Goal: Task Accomplishment & Management: Manage account settings

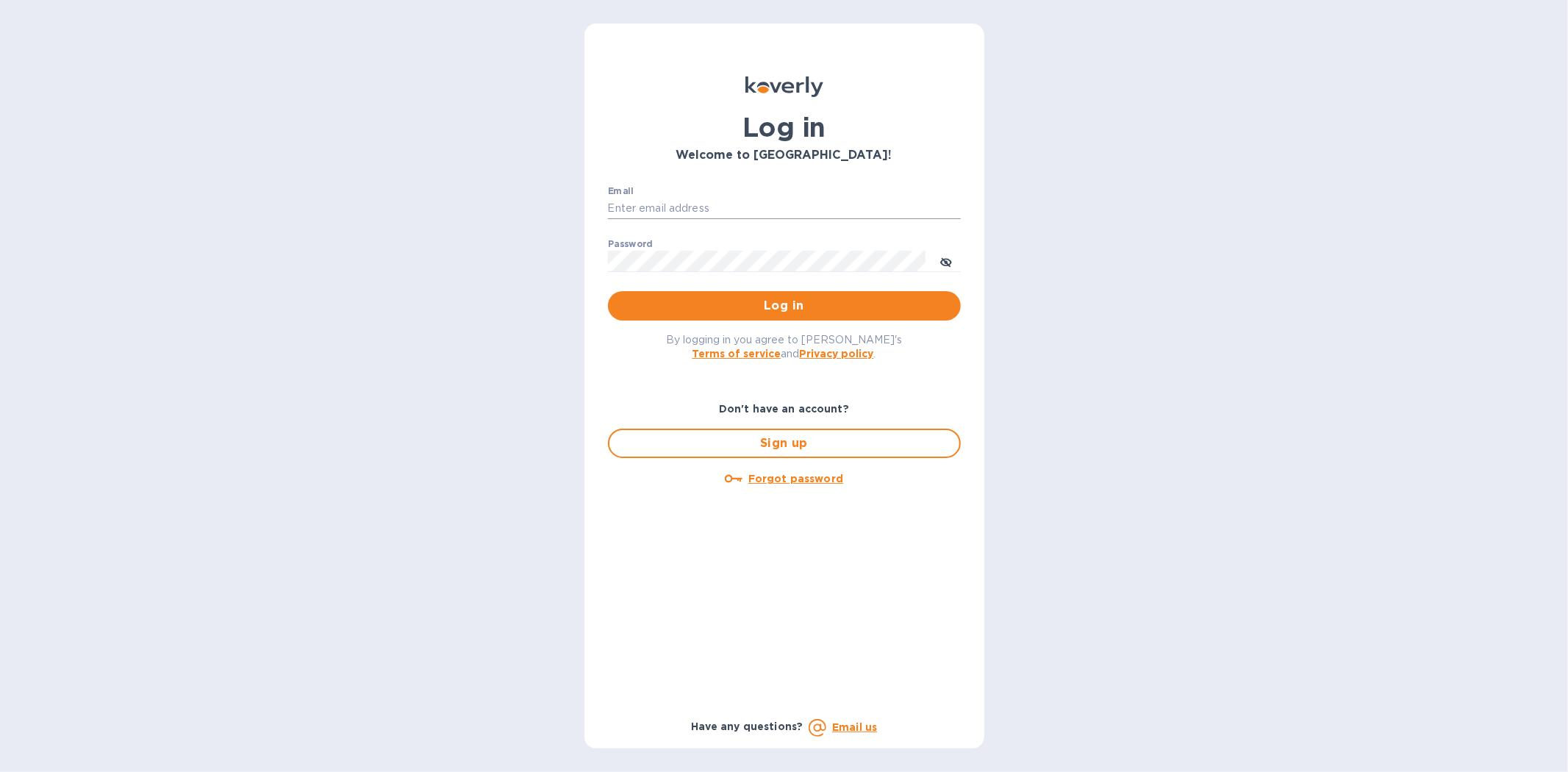
click at [699, 208] on input "Email" at bounding box center [784, 209] width 353 height 22
type input "kyle@seasalt.com"
click at [608, 291] on button "Log in" at bounding box center [784, 306] width 353 height 29
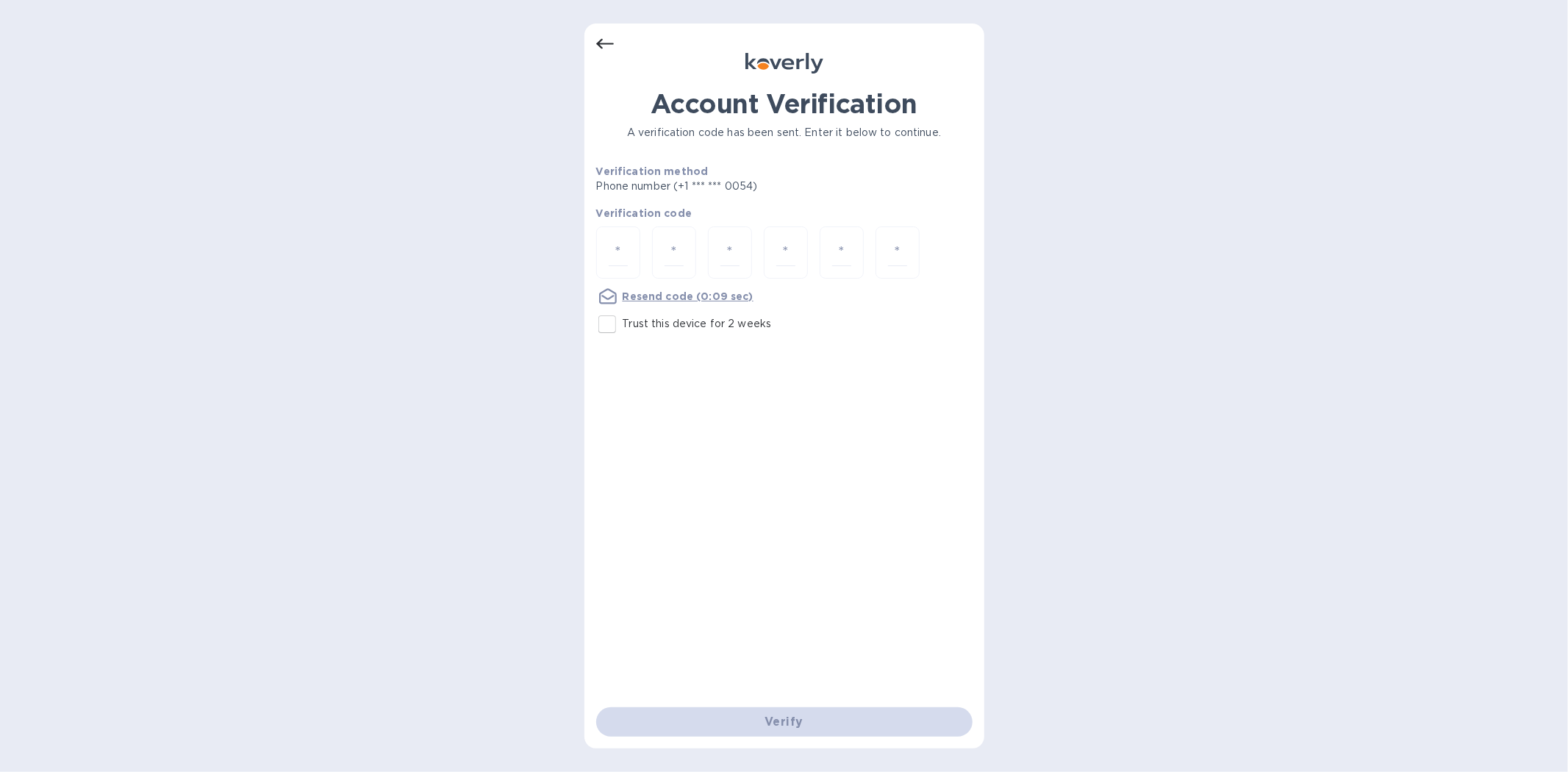
click at [601, 322] on input "Trust this device for 2 weeks" at bounding box center [607, 324] width 31 height 31
checkbox input "true"
click at [611, 255] on input "number" at bounding box center [618, 252] width 19 height 27
type input "1"
type input "2"
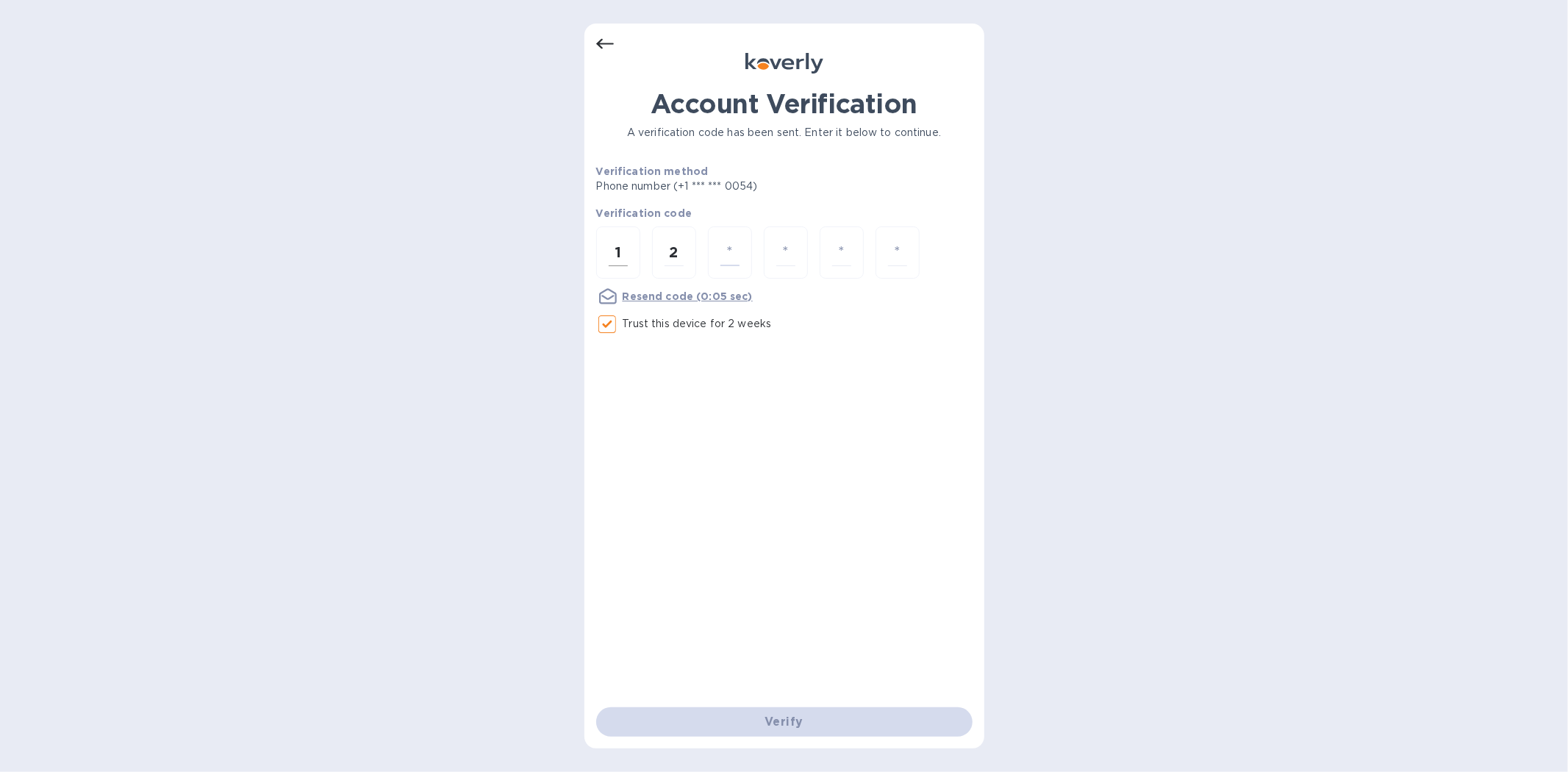
type input "9"
type input "8"
type input "5"
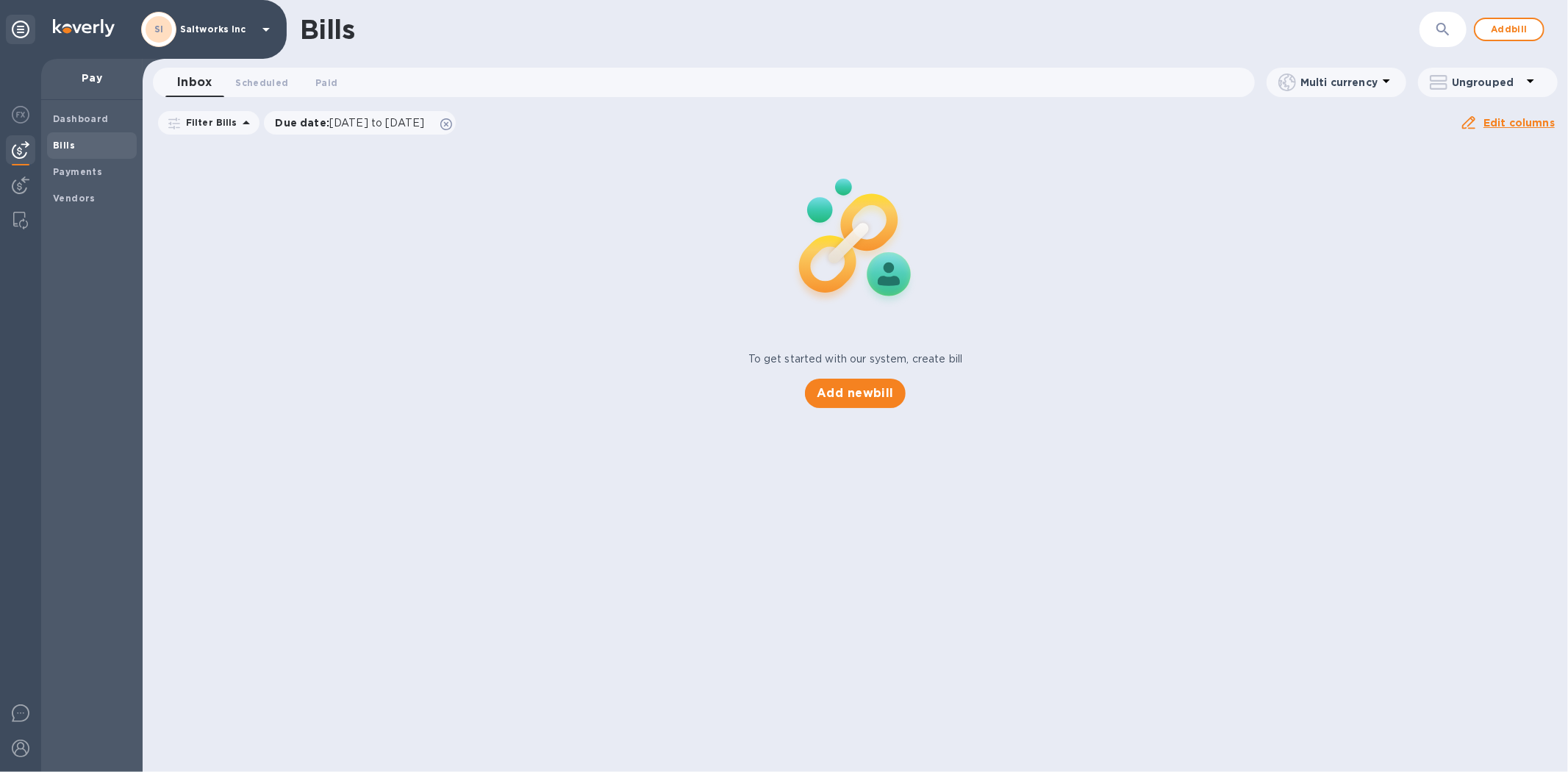
click at [775, 612] on div "Bills ​ Add bill Inbox 0 Scheduled 0 Paid 0 Multi currency Ungrouped Filter Bil…" at bounding box center [855, 386] width 1425 height 772
click at [866, 398] on span "Add new bill" at bounding box center [855, 393] width 77 height 17
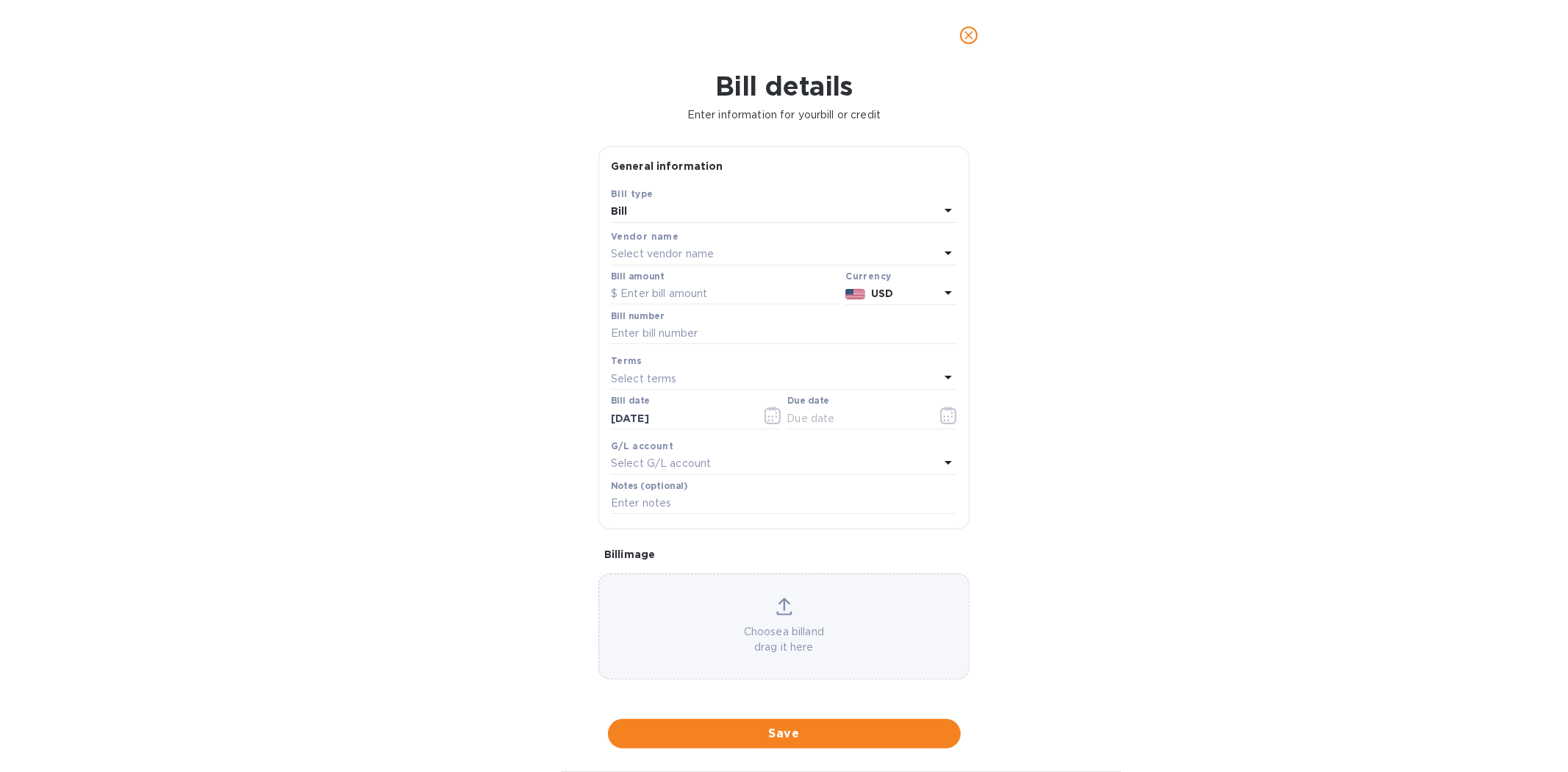
click at [667, 253] on p "Select vendor name" at bounding box center [662, 254] width 103 height 16
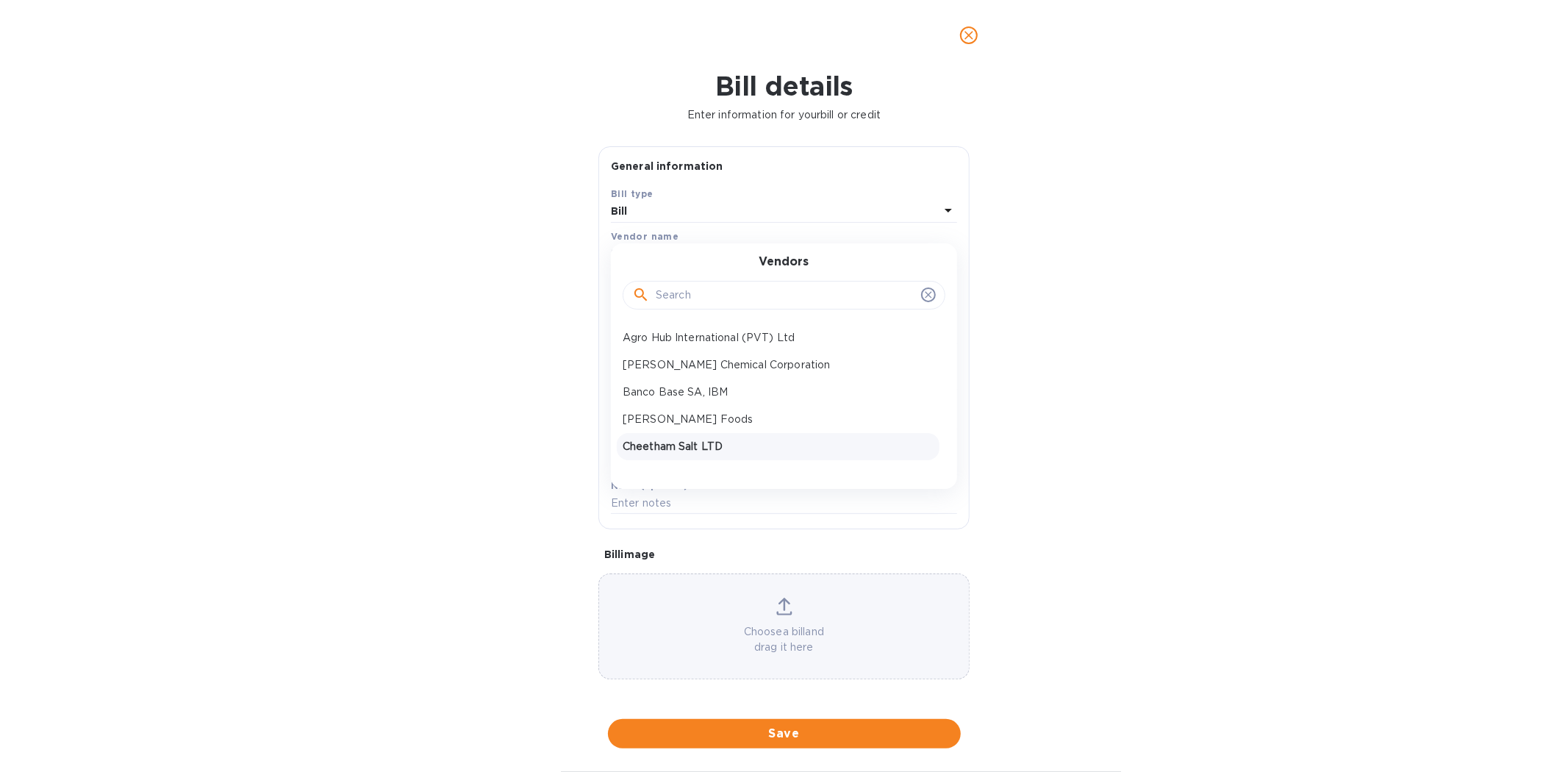
click at [653, 437] on div "Cheetham Salt LTD" at bounding box center [777, 446] width 322 height 27
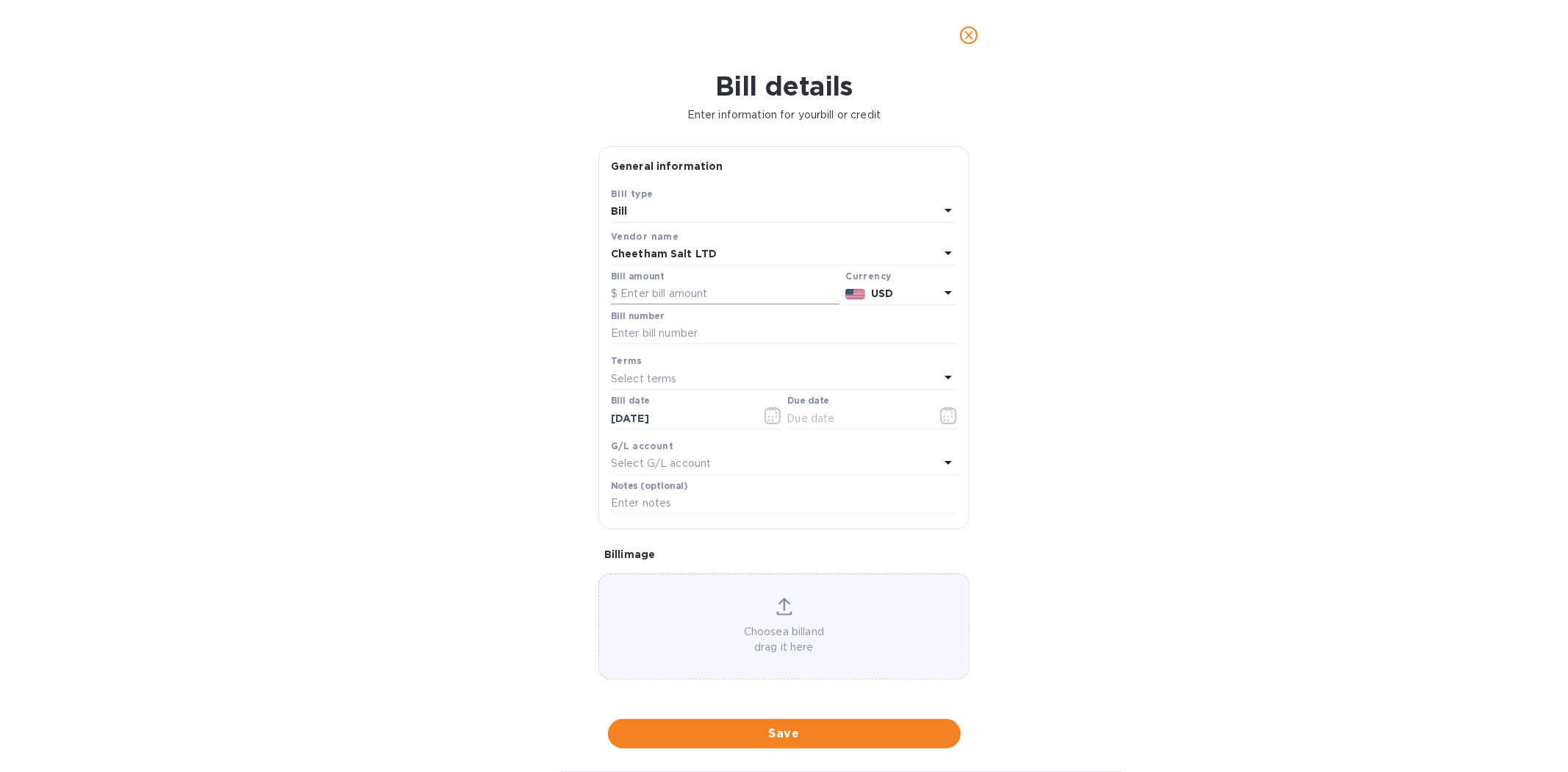
click at [647, 292] on input "text" at bounding box center [725, 294] width 228 height 22
type input "308,783.60"
click at [762, 335] on input "SaltWorks August Payment 1 of 2" at bounding box center [784, 334] width 346 height 22
type input "SaltWorks August Payment 2 of 2"
click at [813, 416] on input "text" at bounding box center [857, 418] width 139 height 22
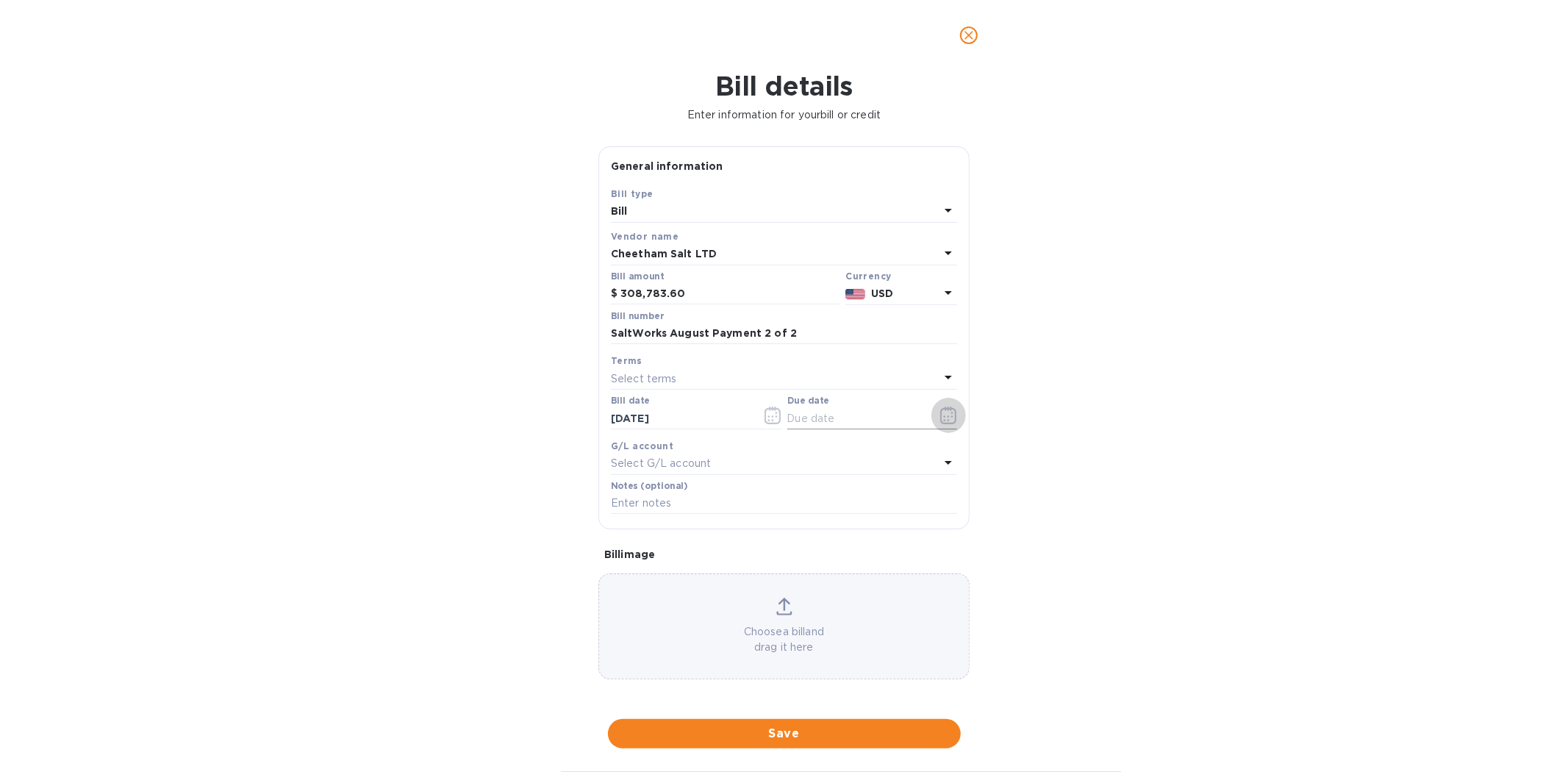
click at [932, 420] on button "button" at bounding box center [948, 415] width 35 height 35
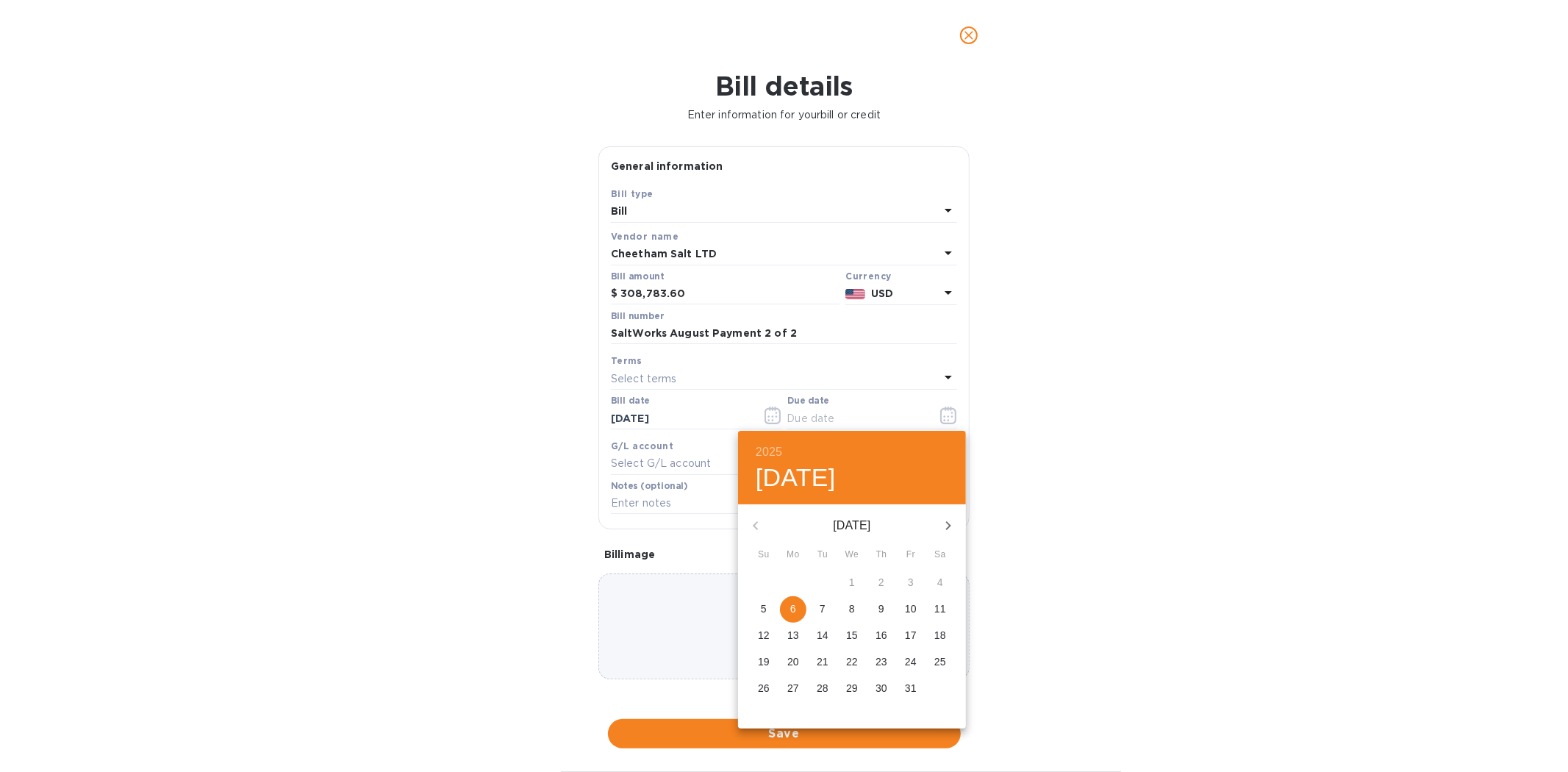
click at [794, 606] on p "6" at bounding box center [793, 609] width 6 height 15
type input "[DATE]"
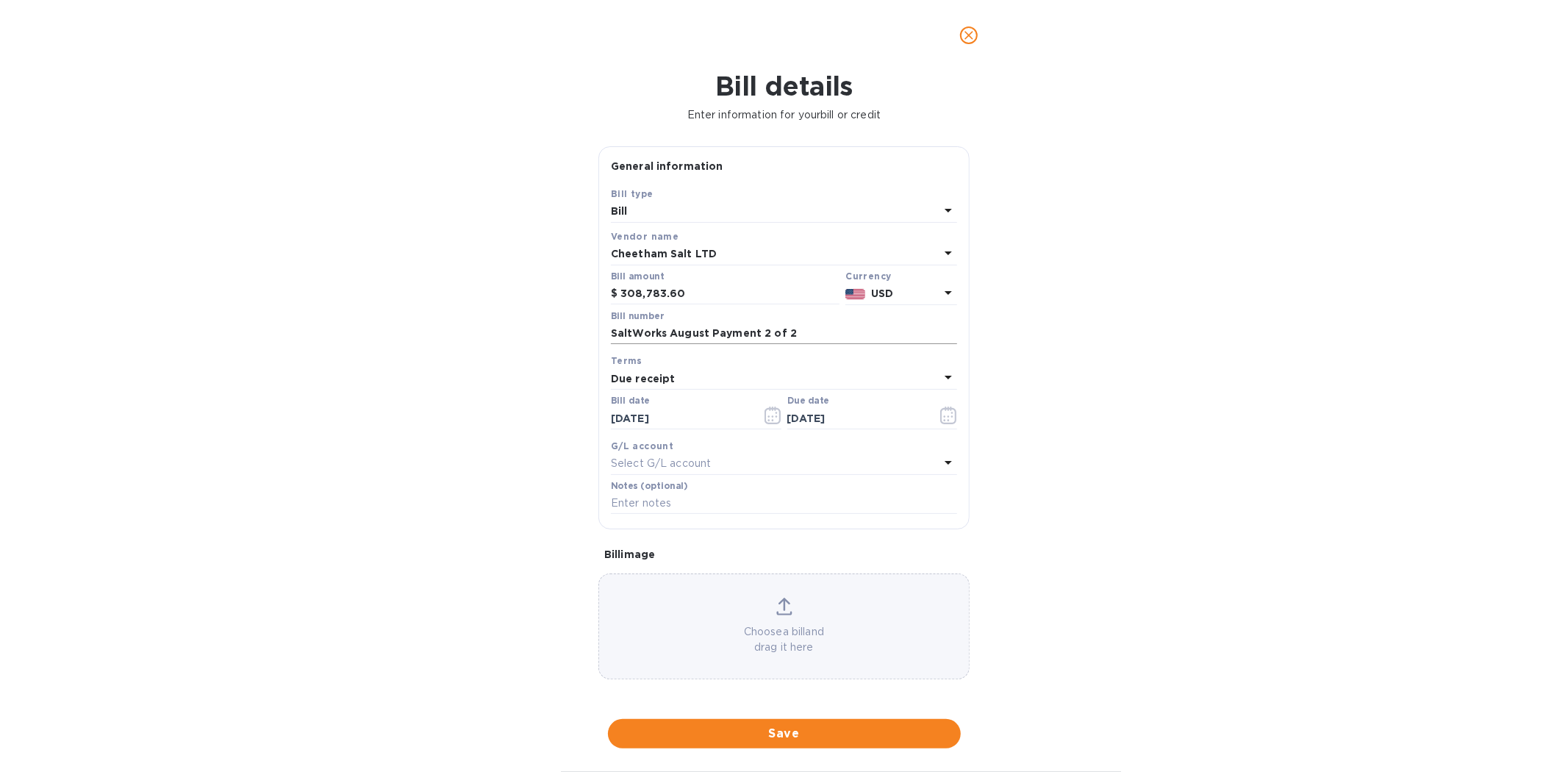
click at [704, 328] on input "SaltWorks August Payment 2 of 2" at bounding box center [784, 334] width 346 height 22
click at [684, 504] on input "text" at bounding box center [784, 504] width 346 height 22
paste input "SaltWorks August Payment 2 of 2"
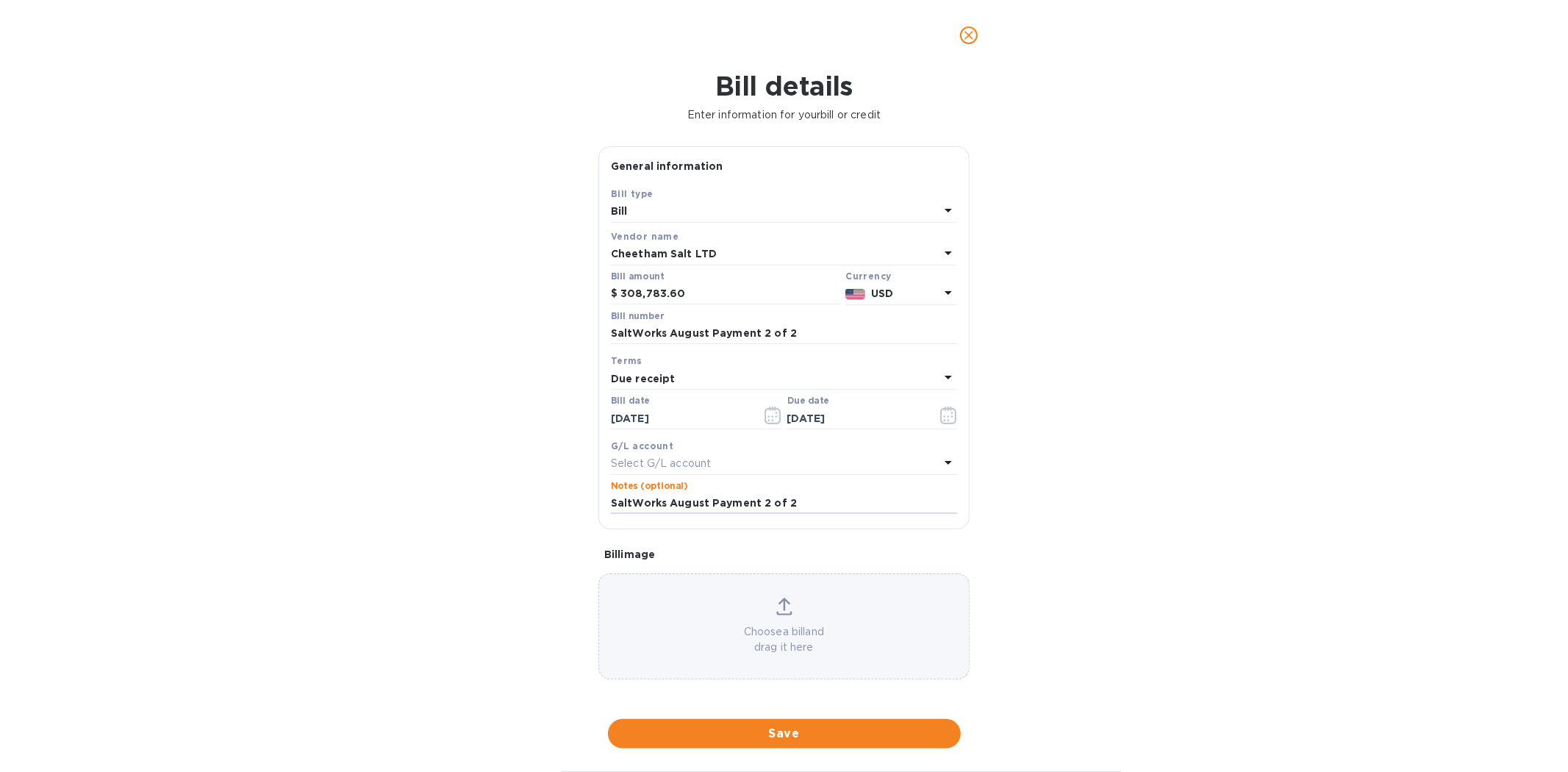
type input "SaltWorks August Payment 2 of 2"
click at [663, 621] on div "Choose a bill and drag it here" at bounding box center [784, 626] width 370 height 57
click at [784, 736] on span "Save" at bounding box center [784, 733] width 329 height 17
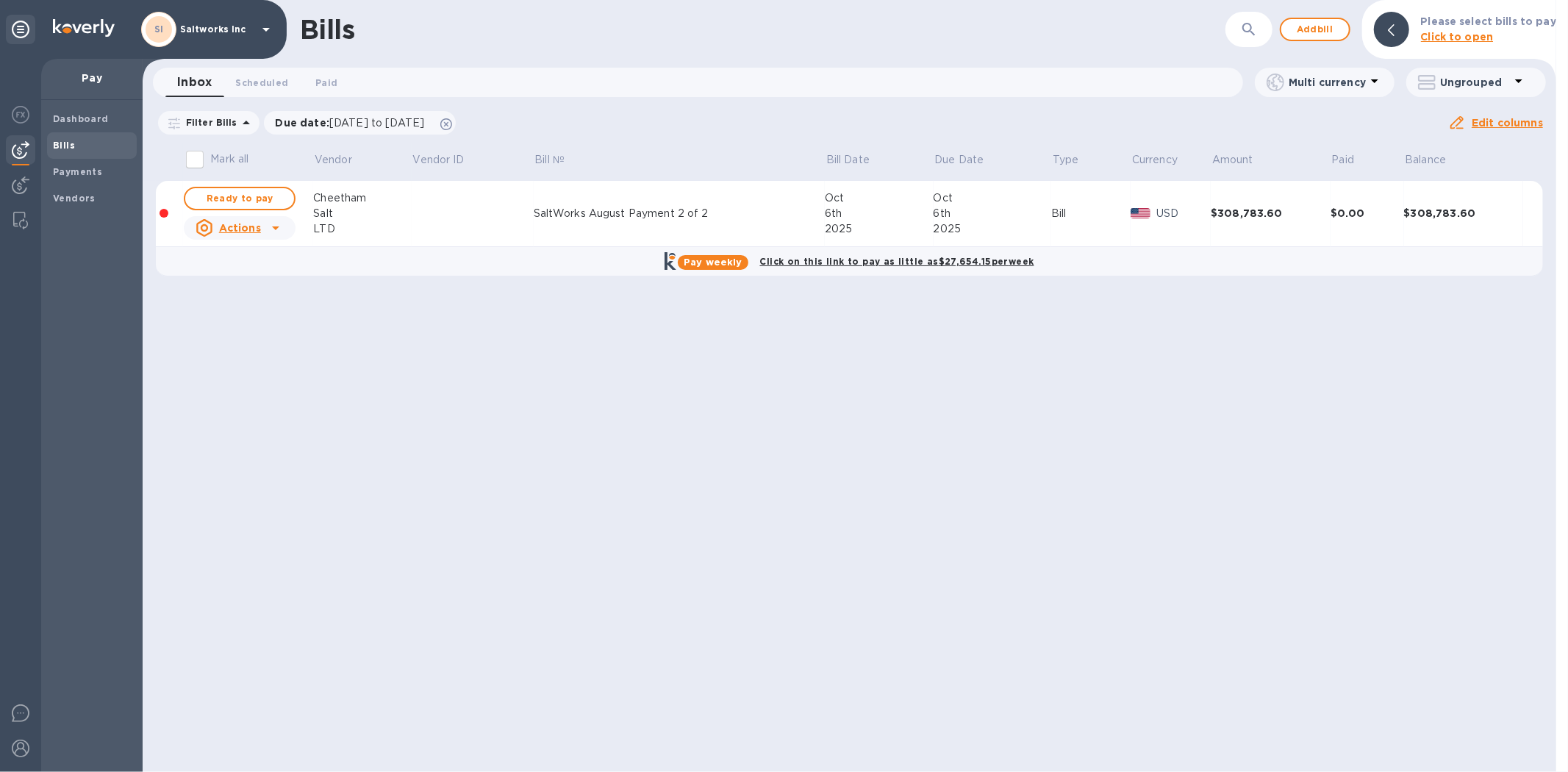
click at [611, 631] on div "Bills ​ Add bill Please select bills to pay Click to open Inbox 0 Scheduled 0 P…" at bounding box center [849, 386] width 1413 height 772
click at [243, 201] on span "Ready to pay" at bounding box center [239, 198] width 86 height 17
click at [250, 195] on span "Ready to pay" at bounding box center [239, 198] width 86 height 17
checkbox input "true"
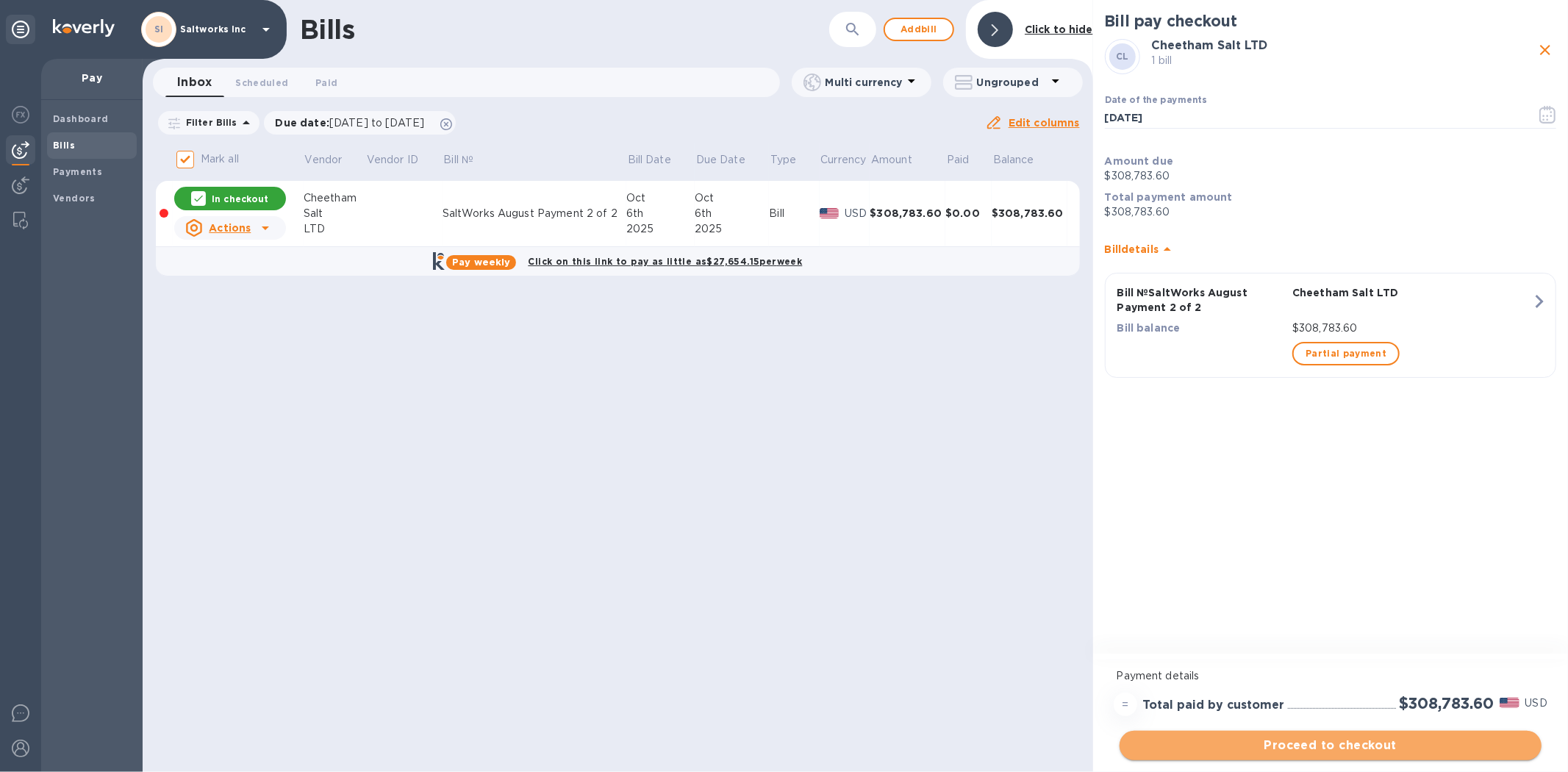
click at [1265, 739] on span "Proceed to checkout" at bounding box center [1330, 745] width 398 height 17
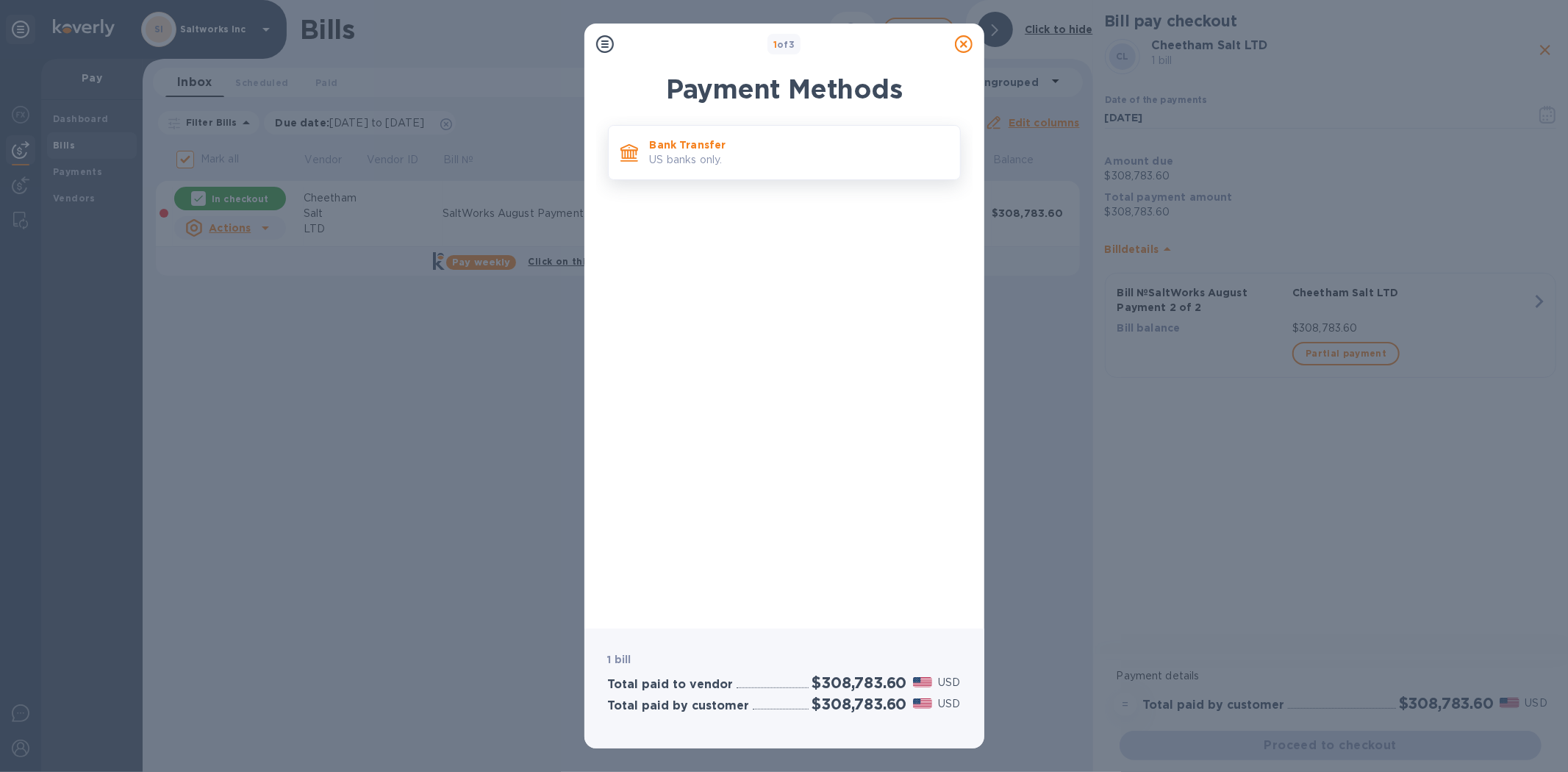
click at [690, 155] on p "US banks only." at bounding box center [799, 160] width 298 height 16
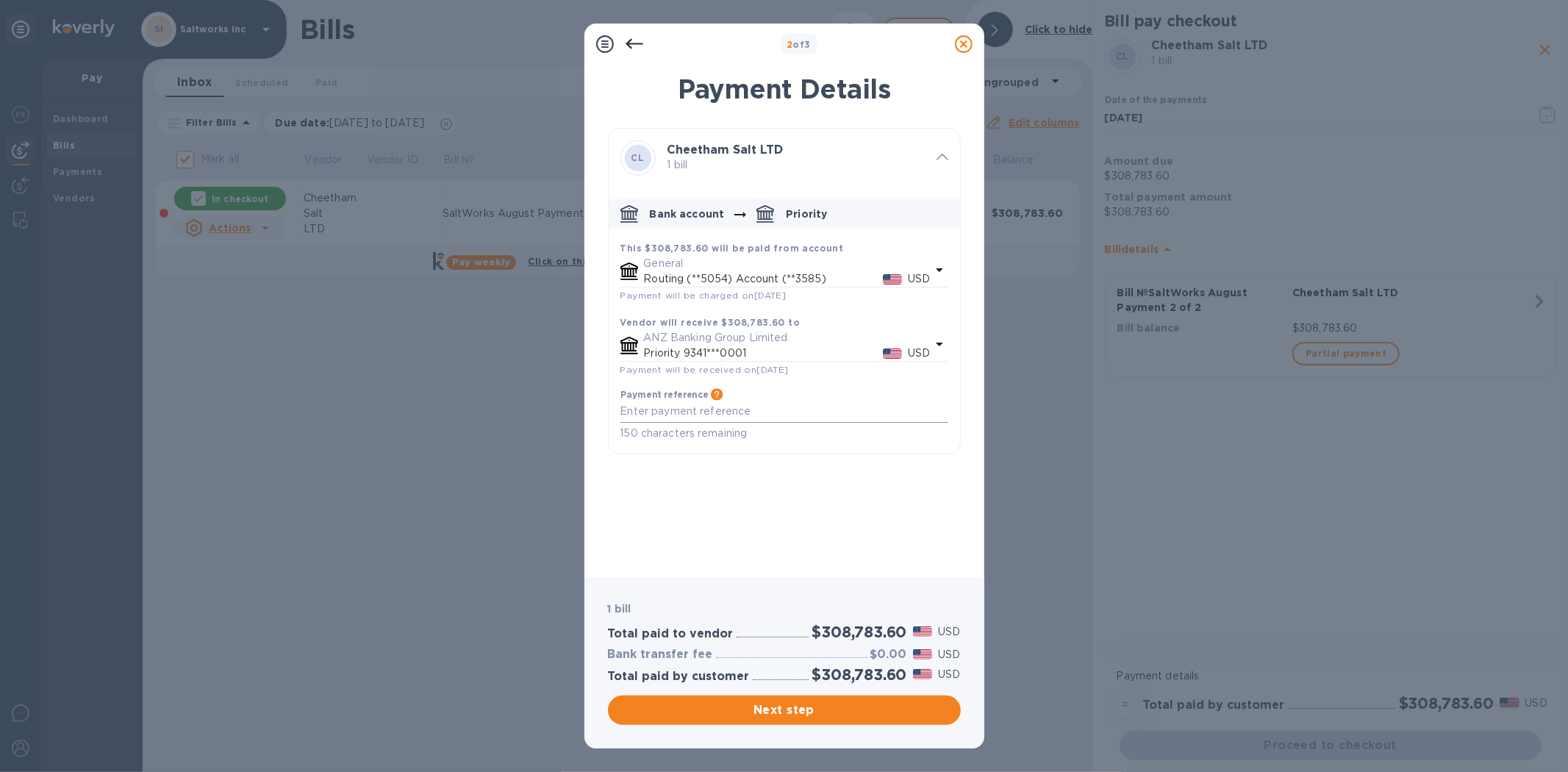
click at [677, 412] on textarea "default-method" at bounding box center [784, 411] width 328 height 12
paste textarea "SaltWorks August Payment 2 of 2"
type textarea "SaltWorks August Payment 2 of 2"
click at [774, 709] on span "Next step" at bounding box center [784, 710] width 329 height 17
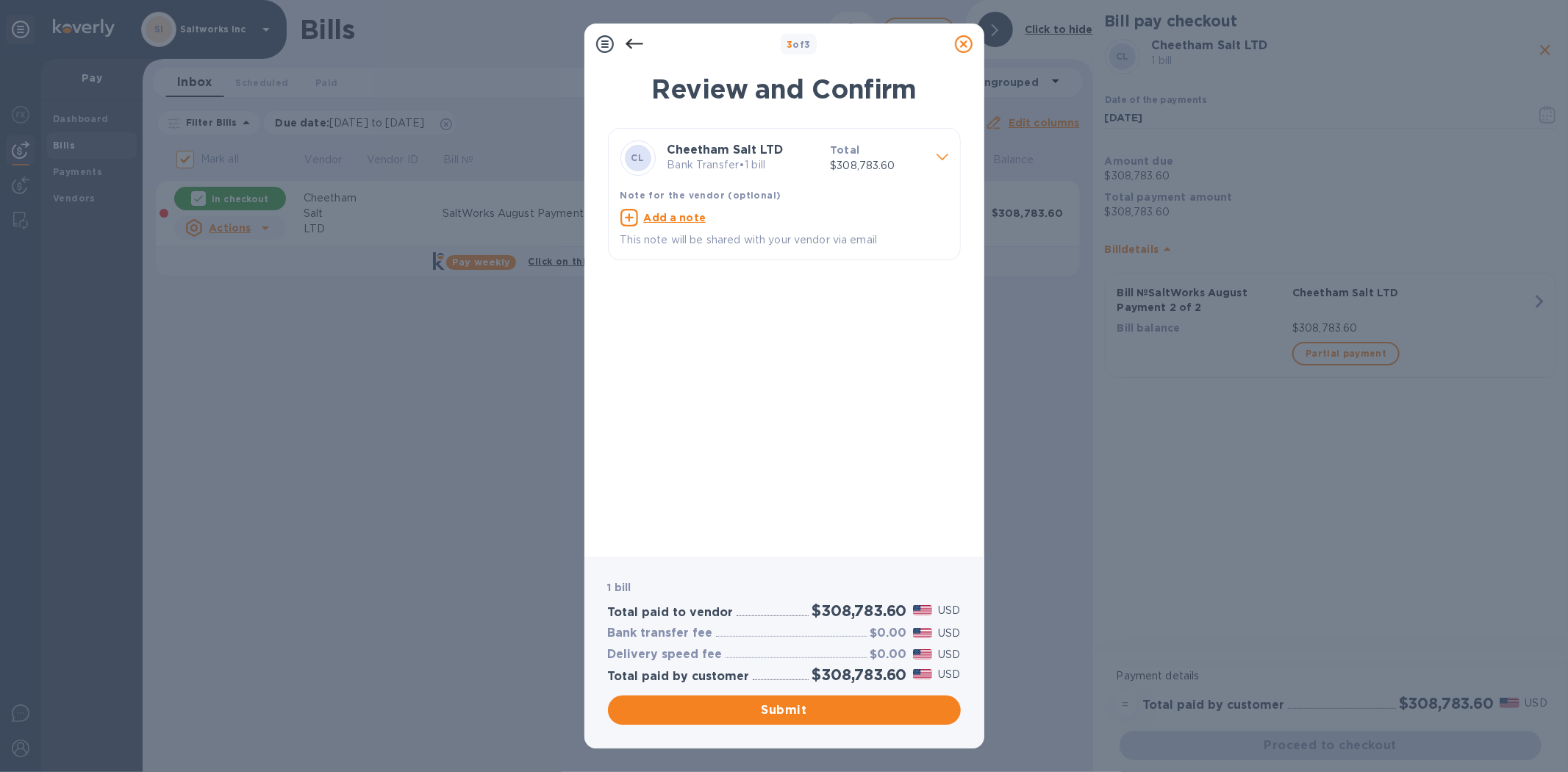
click at [663, 214] on u "Add a note" at bounding box center [675, 218] width 62 height 12
click at [671, 218] on textarea at bounding box center [773, 220] width 304 height 12
paste textarea "SaltWorks August Payment 2 of 2"
type textarea "SaltWorks August Payment 2 of 2"
click at [795, 708] on span "Submit" at bounding box center [784, 710] width 329 height 17
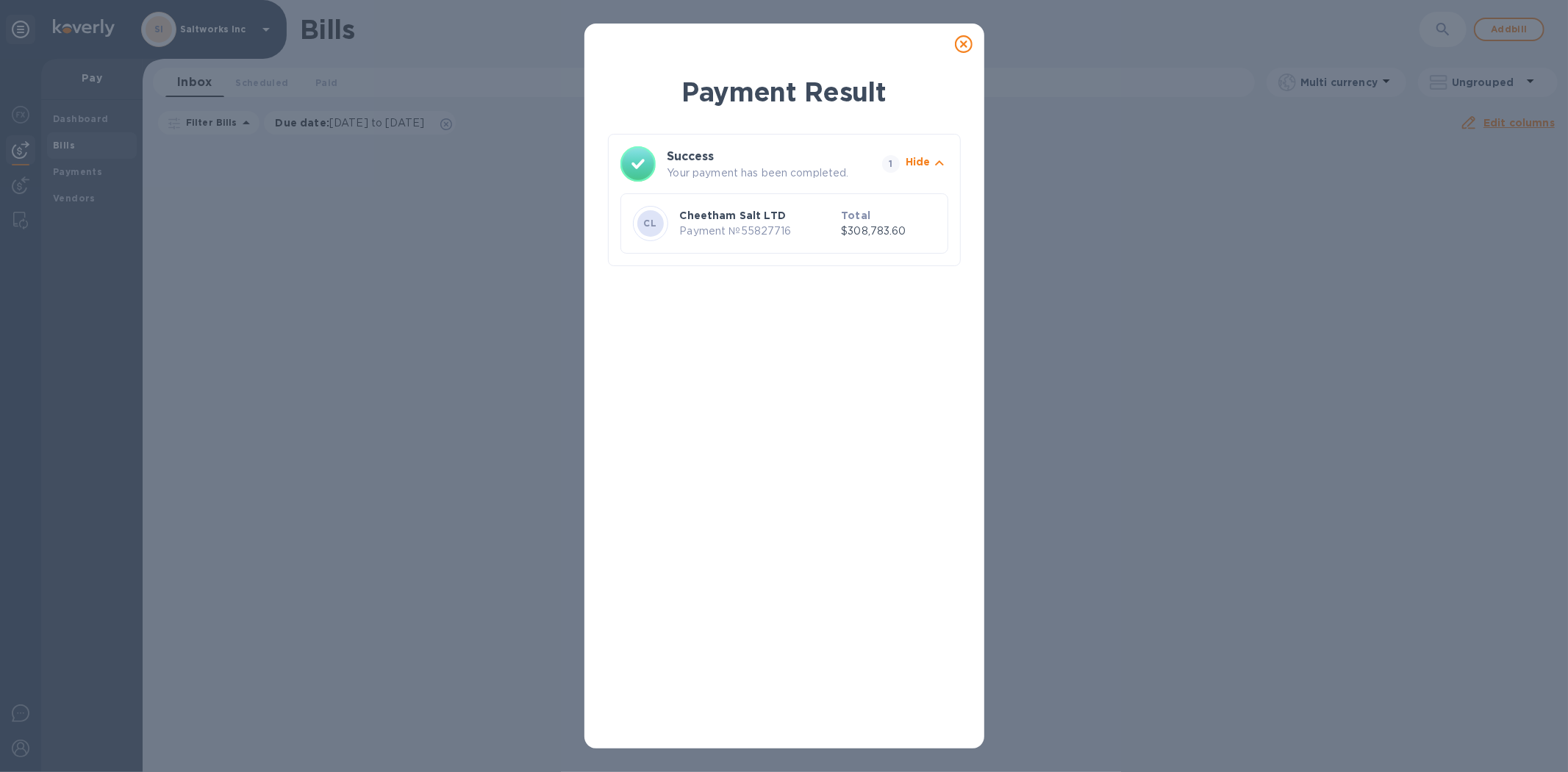
click at [963, 44] on icon at bounding box center [963, 44] width 17 height 17
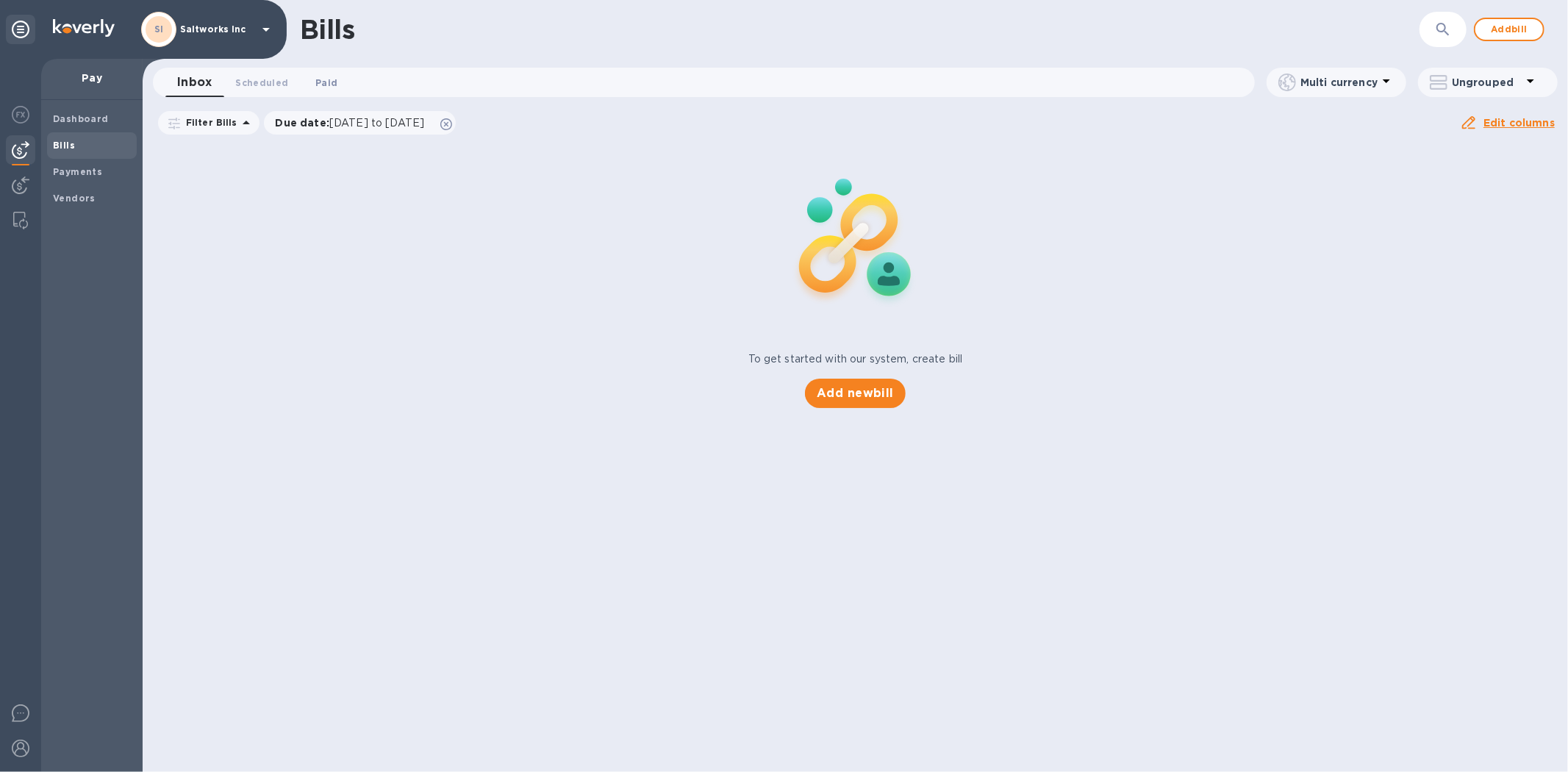
click at [326, 83] on span "Paid 0" at bounding box center [327, 83] width 22 height 16
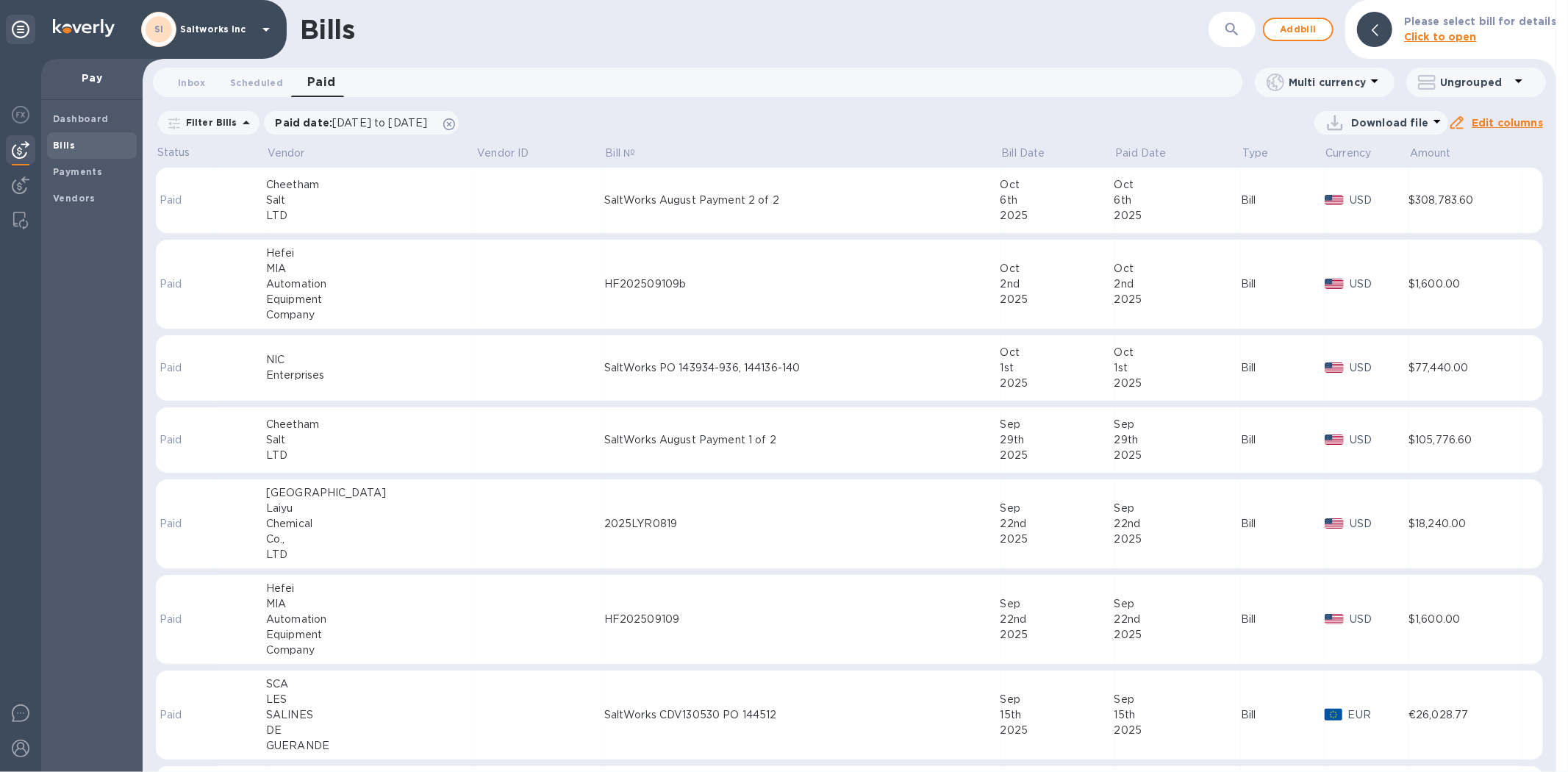
click at [307, 201] on div "Salt" at bounding box center [371, 201] width 210 height 16
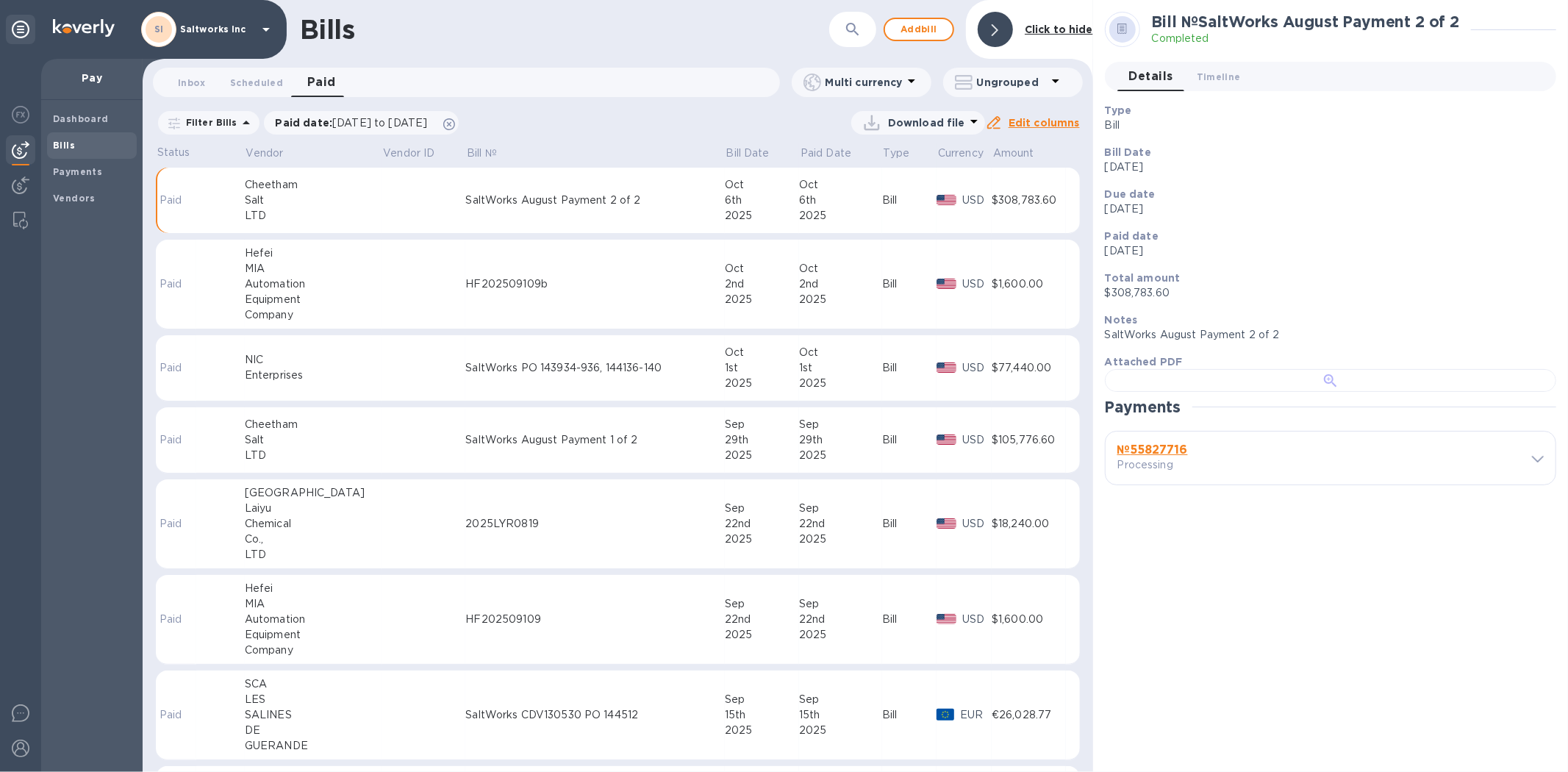
scroll to position [297, 0]
click at [1157, 456] on b "№ 55827716" at bounding box center [1152, 450] width 71 height 14
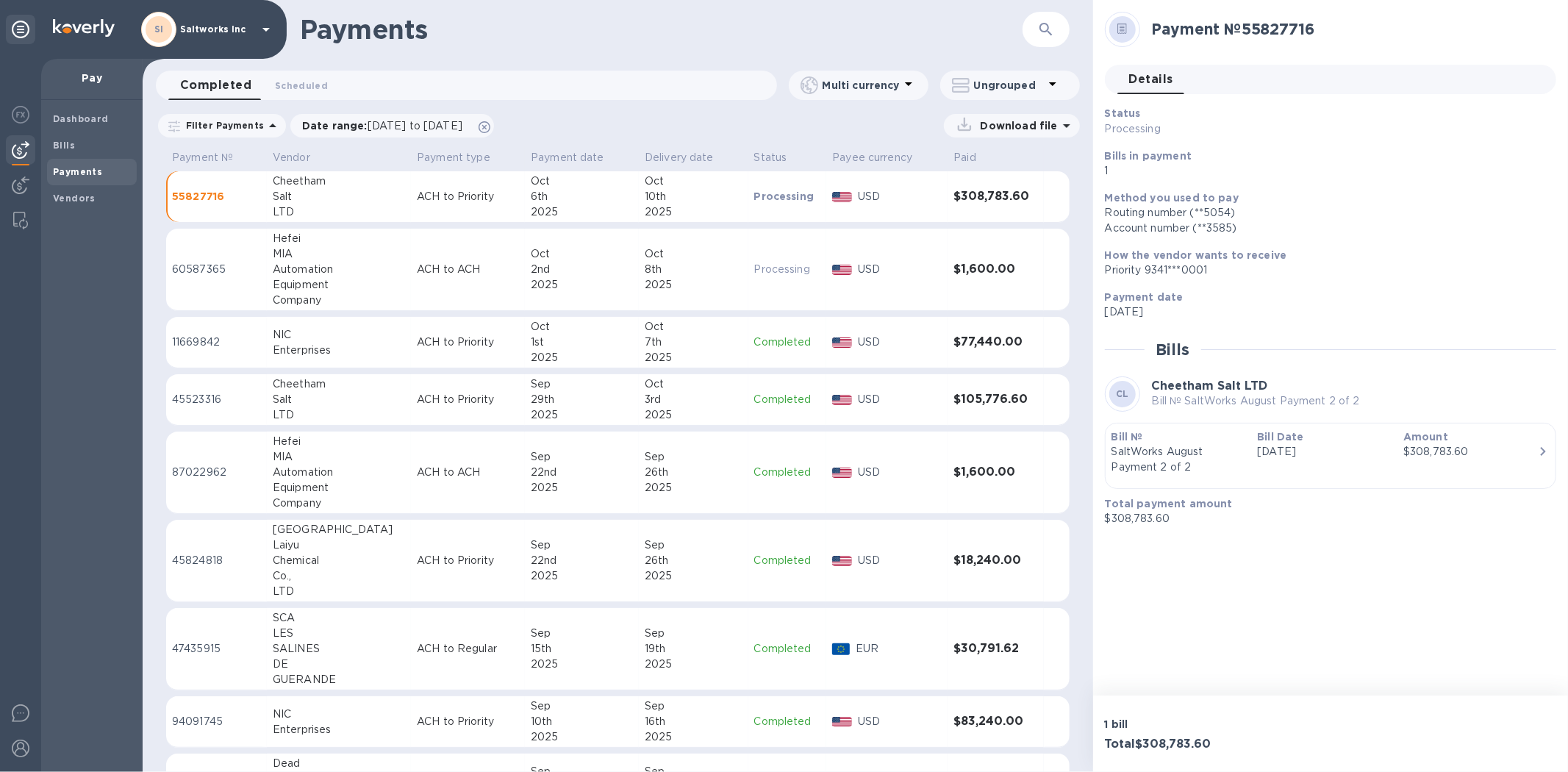
click at [504, 42] on h1 "Payments" at bounding box center [661, 29] width 723 height 31
